Goal: Task Accomplishment & Management: Complete application form

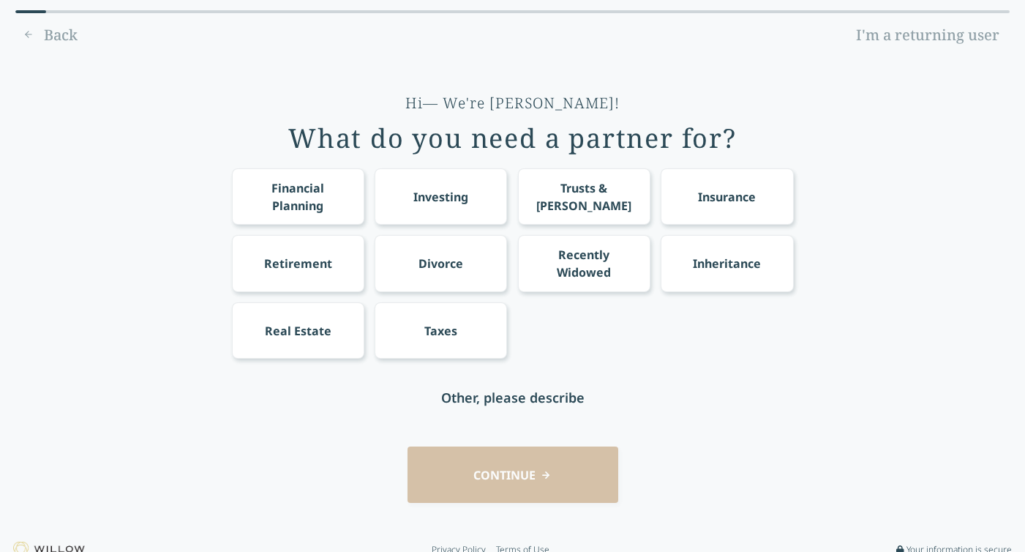
click at [445, 277] on div "Divorce" at bounding box center [441, 263] width 132 height 56
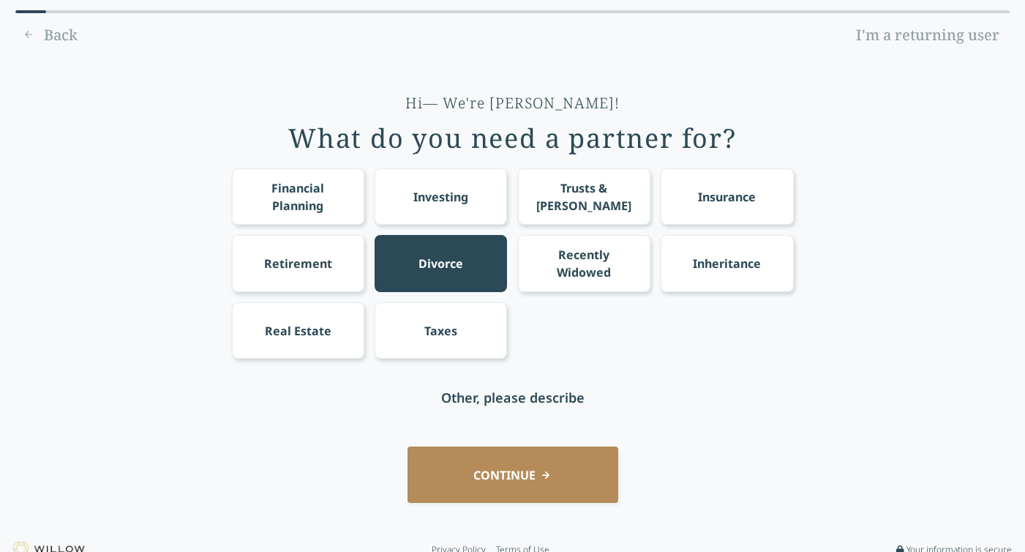
click at [522, 470] on button "CONTINUE" at bounding box center [513, 474] width 211 height 56
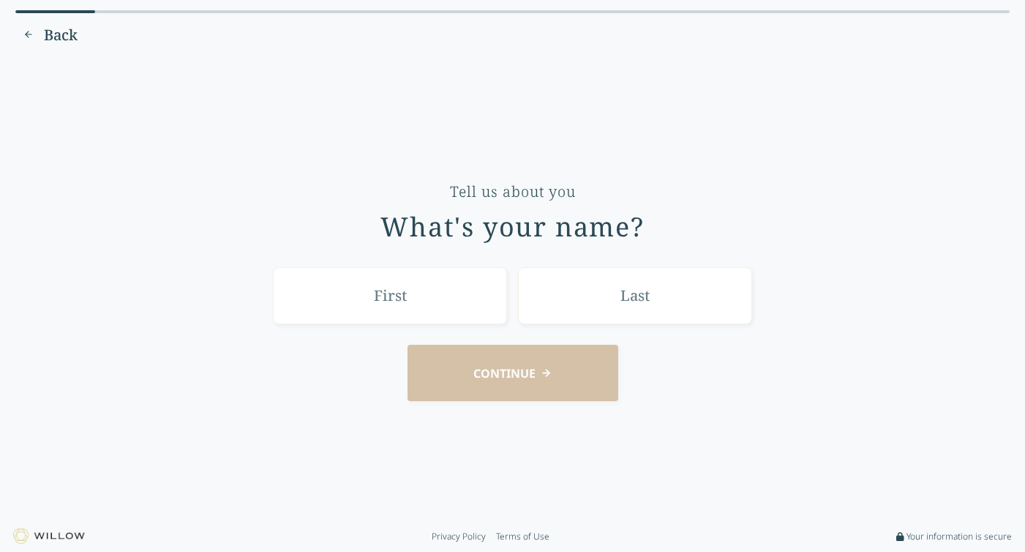
click at [435, 312] on input "text" at bounding box center [390, 295] width 234 height 56
type input "Mari"
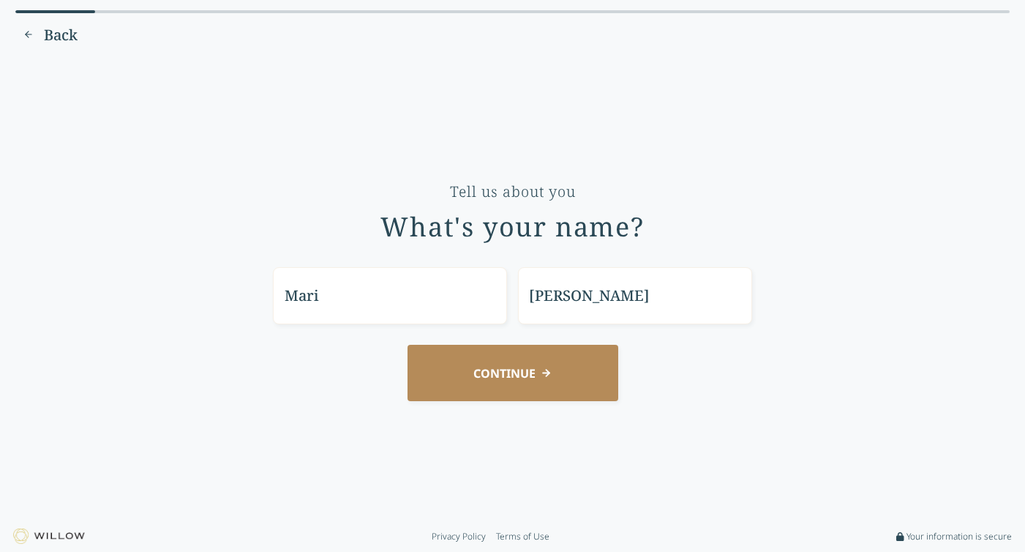
type input "[PERSON_NAME]"
click at [477, 391] on button "CONTINUE" at bounding box center [513, 373] width 211 height 56
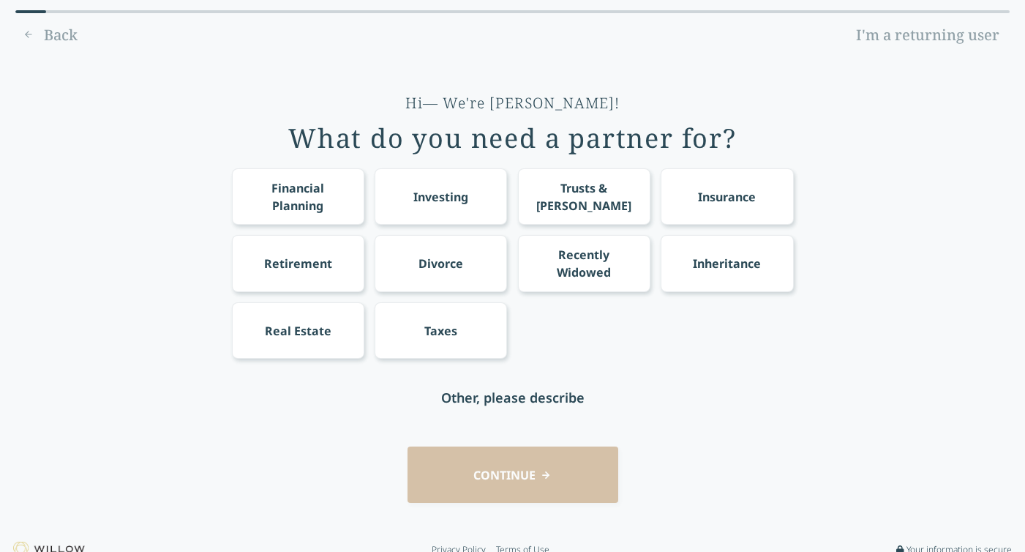
click at [56, 31] on div "Back I'm a returning user" at bounding box center [512, 34] width 995 height 23
